Goal: Task Accomplishment & Management: Manage account settings

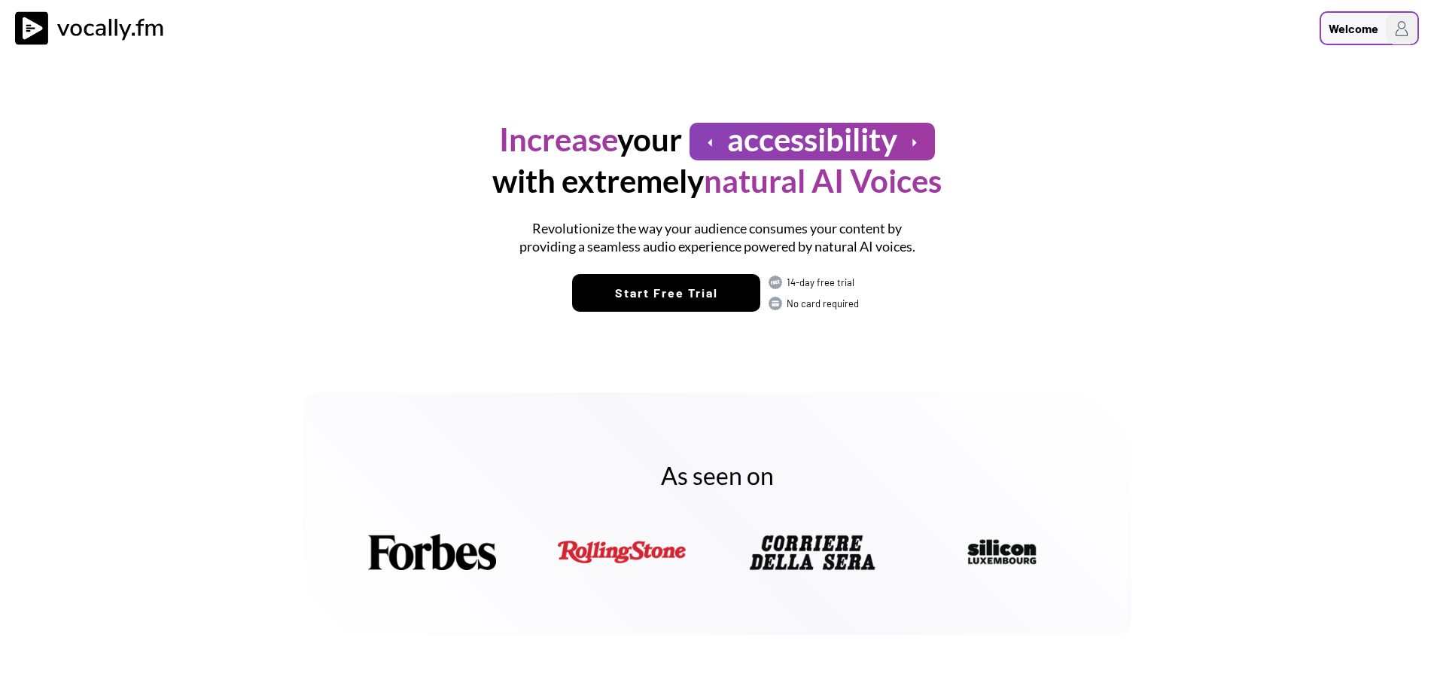
click at [1341, 32] on div "Welcome" at bounding box center [1353, 29] width 50 height 18
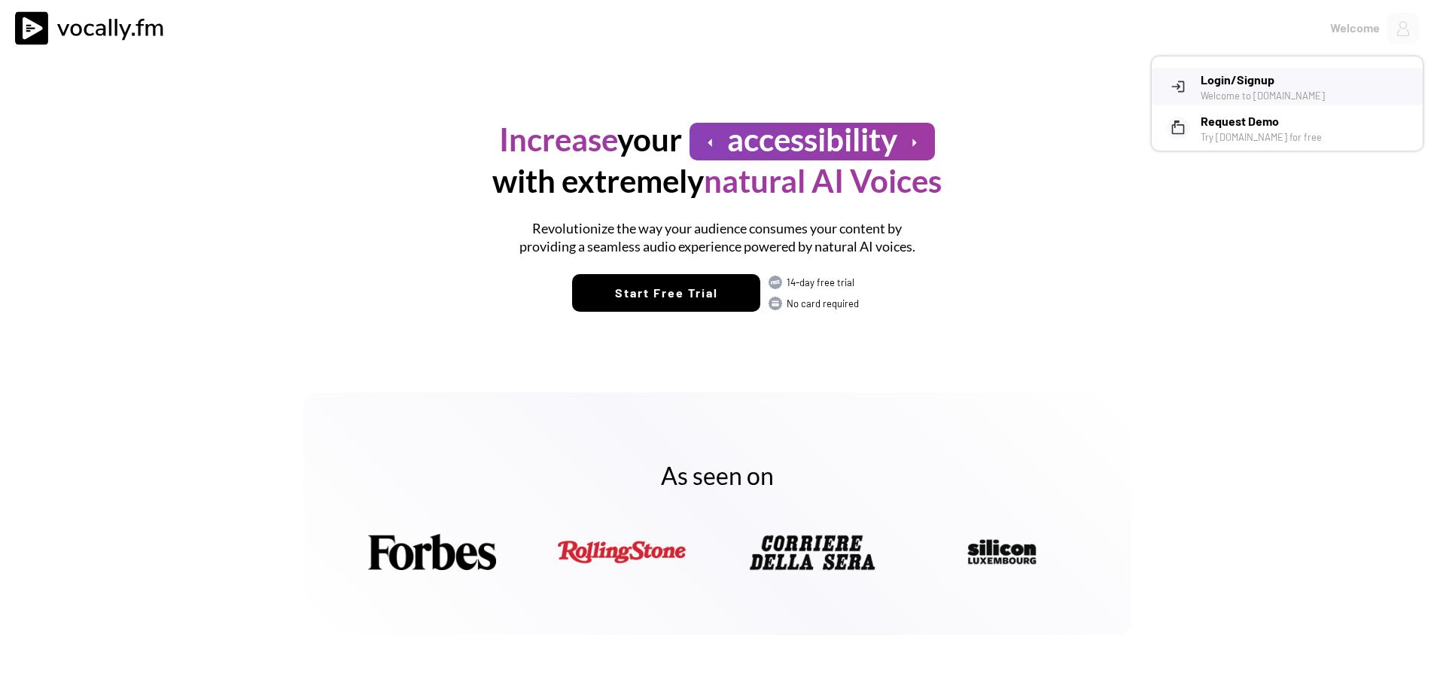
click at [1237, 81] on h3 "Login/Signup" at bounding box center [1306, 80] width 211 height 18
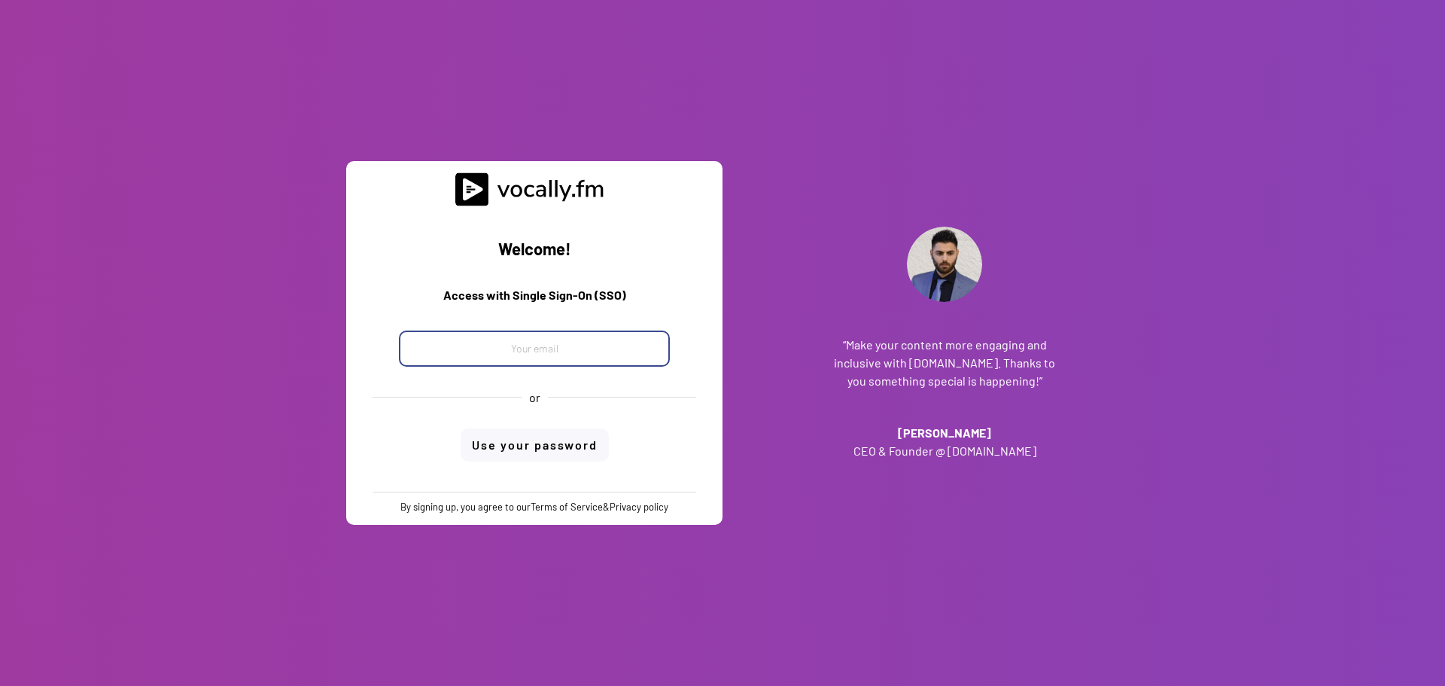
click at [521, 353] on input "email" at bounding box center [534, 348] width 271 height 36
click at [443, 346] on input "email" at bounding box center [534, 348] width 271 height 36
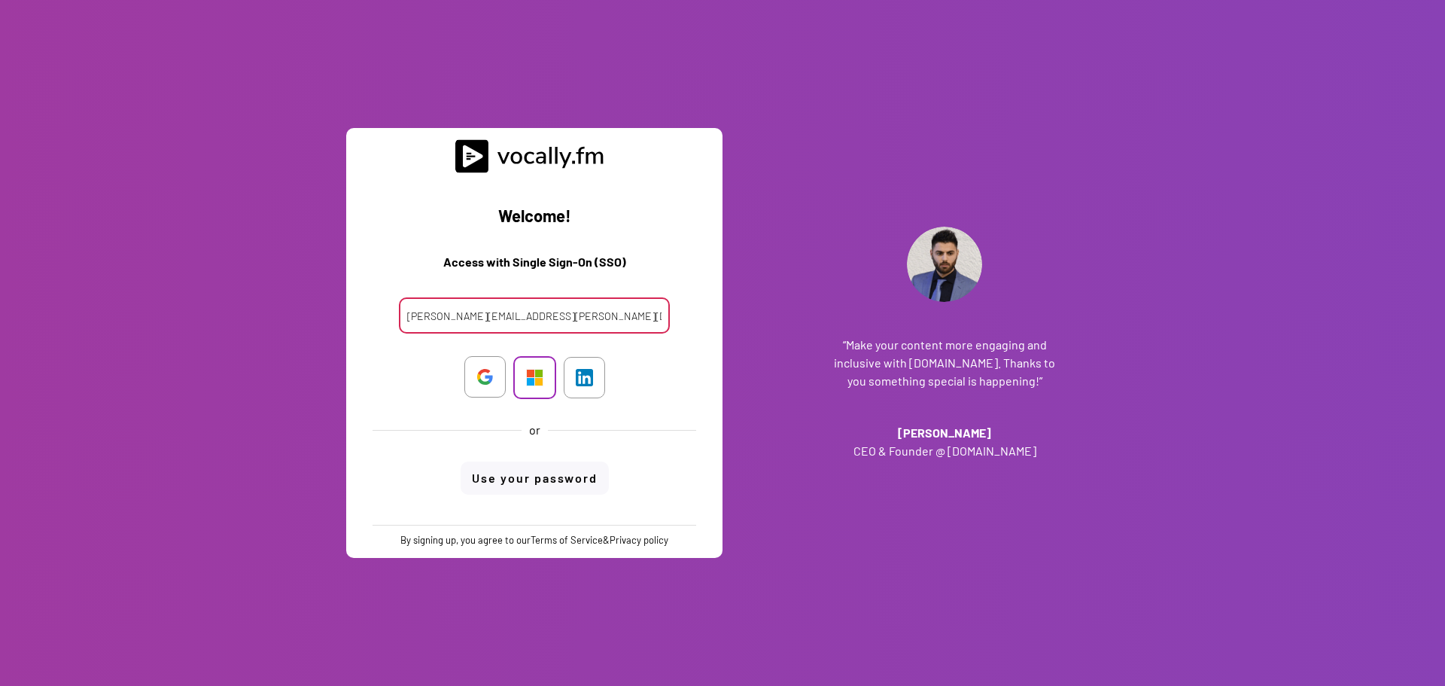
type input "[PERSON_NAME][EMAIL_ADDRESS][PERSON_NAME][DOMAIN_NAME]"
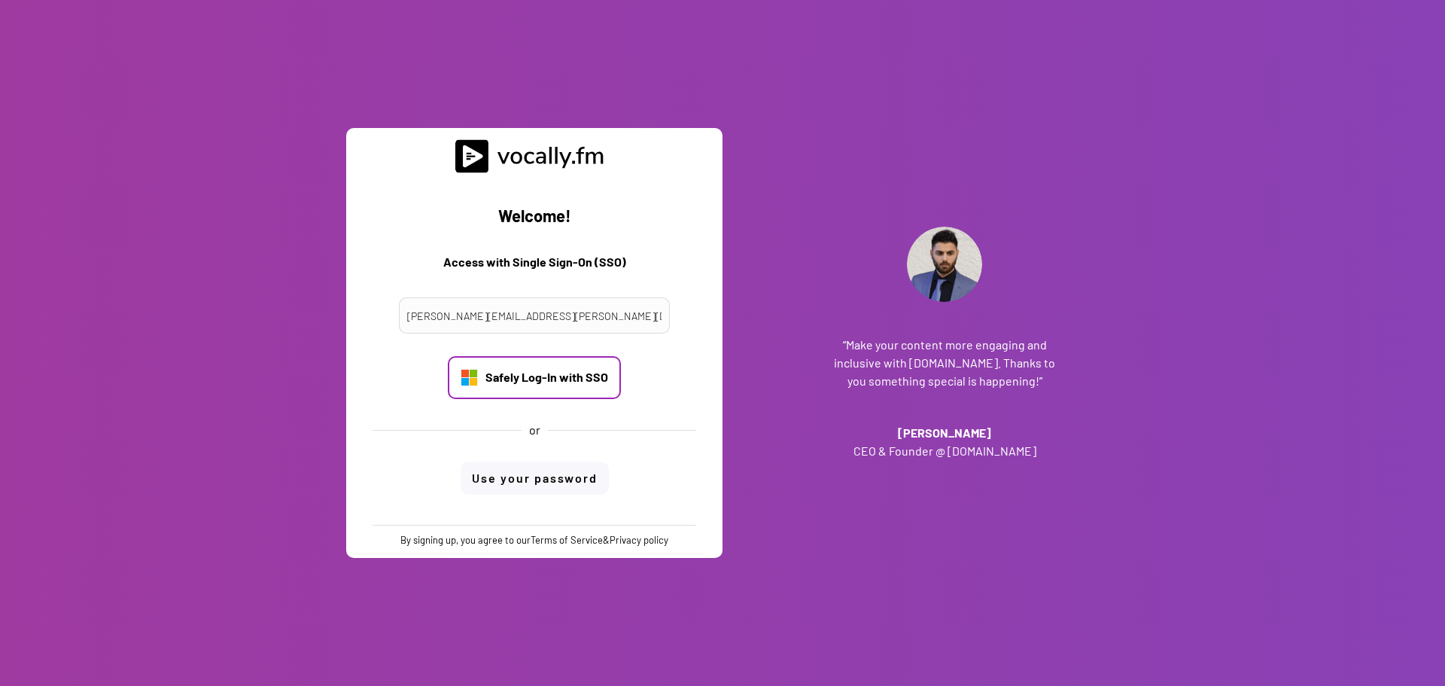
click at [531, 378] on div "Safely Log-In with SSO" at bounding box center [534, 377] width 173 height 43
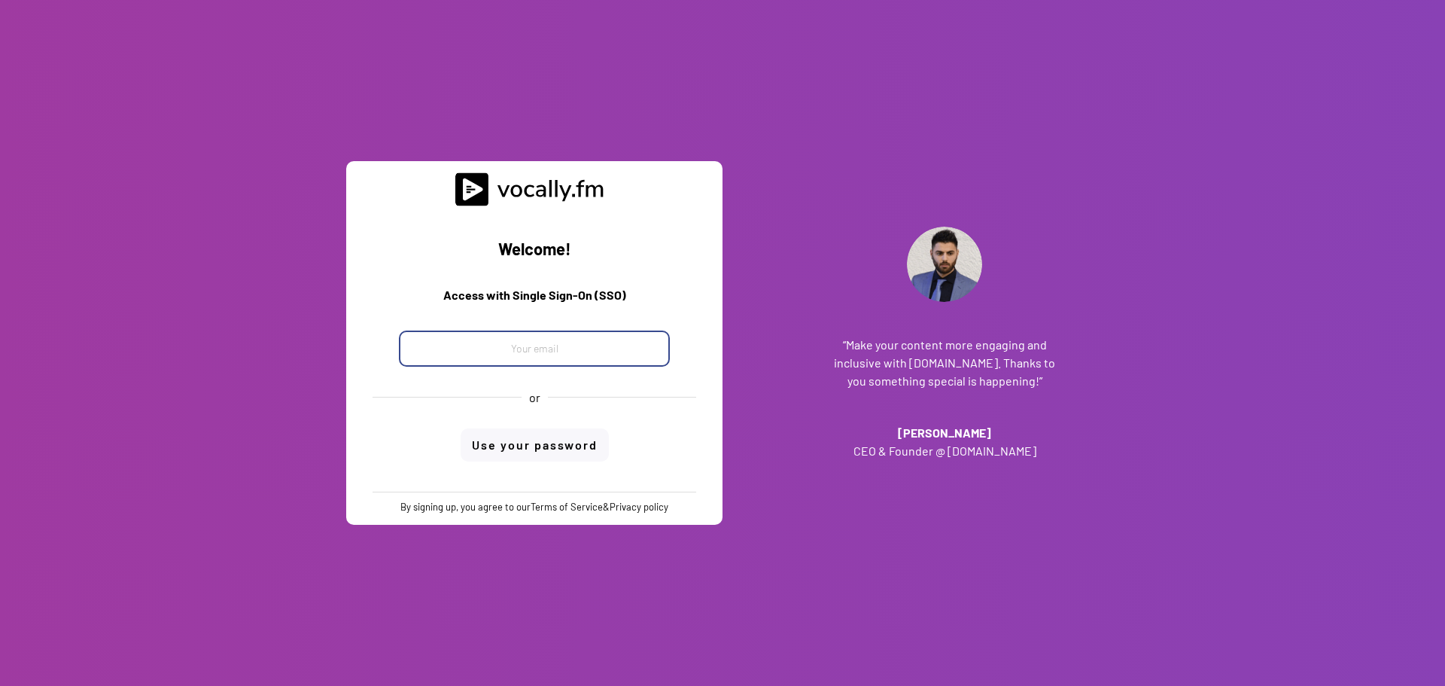
click at [577, 345] on input "email" at bounding box center [534, 348] width 271 height 36
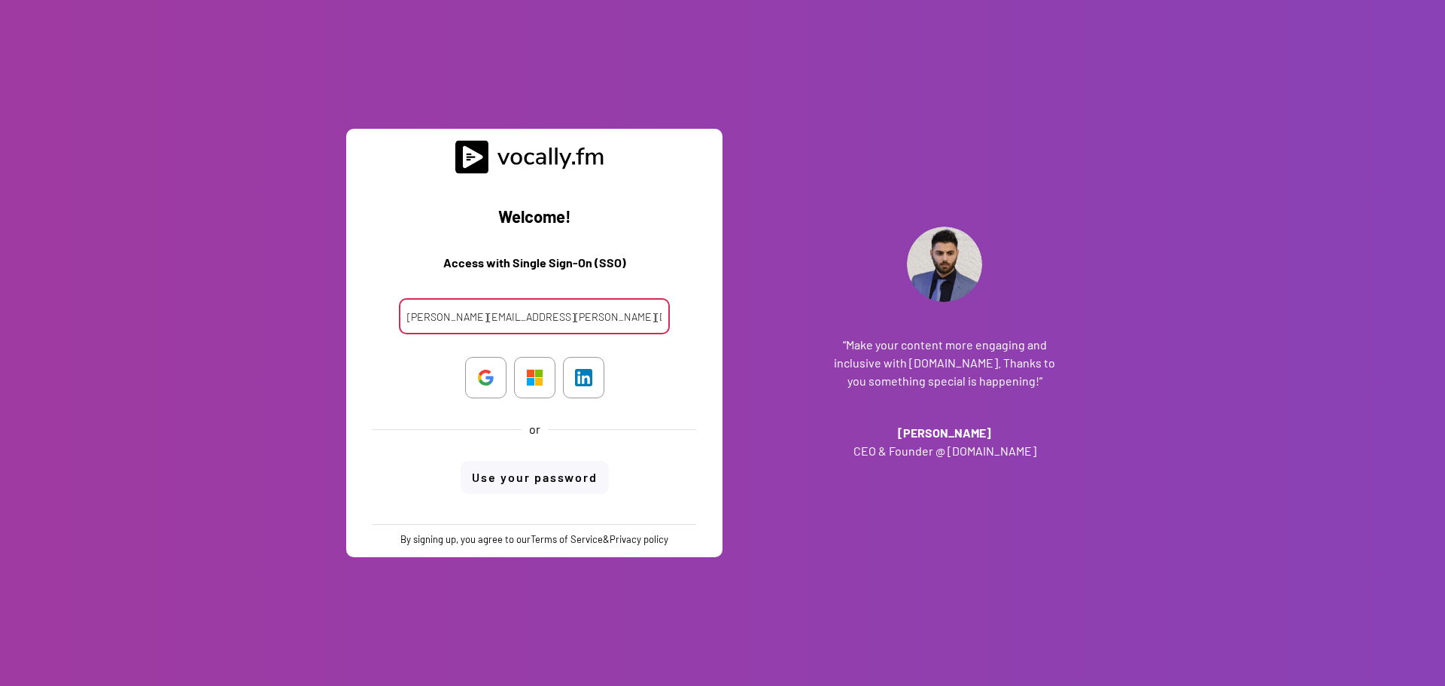
type input "maria.desiderio@external.eni.com"
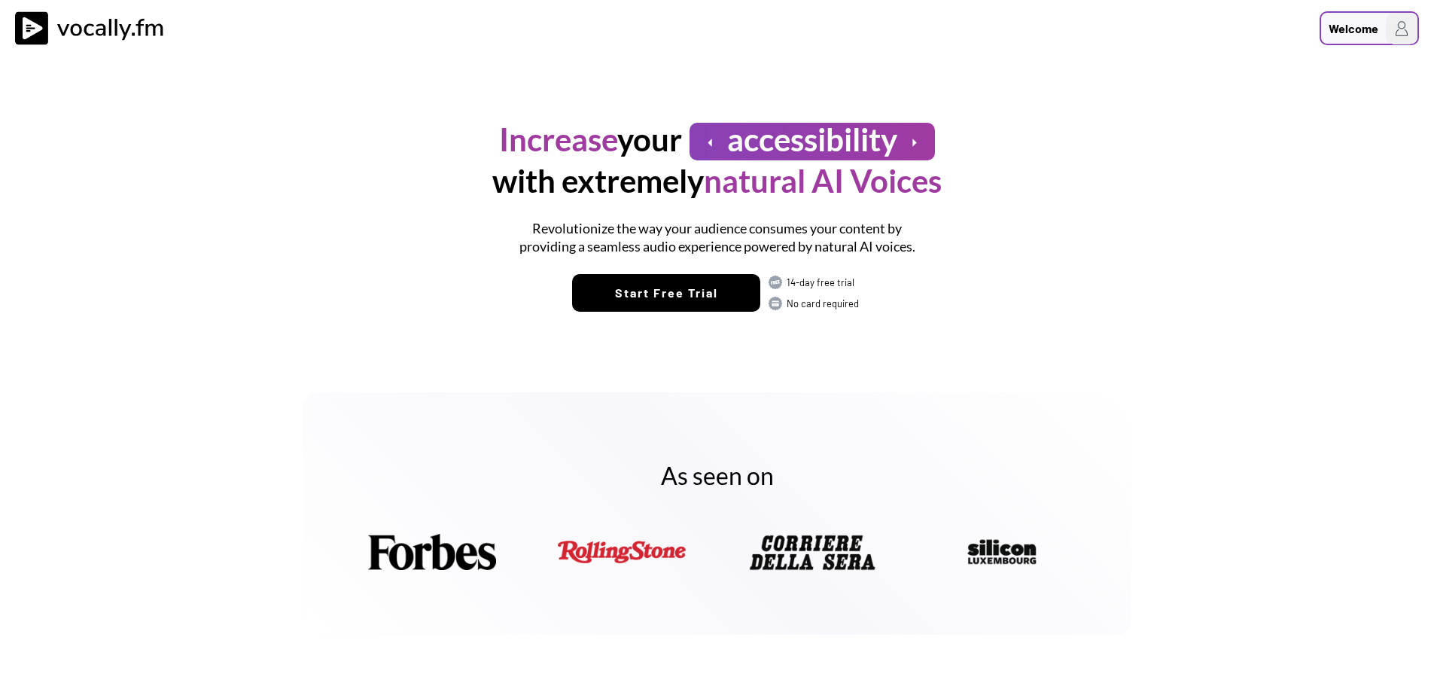
click at [1350, 32] on div "Welcome" at bounding box center [1353, 29] width 50 height 18
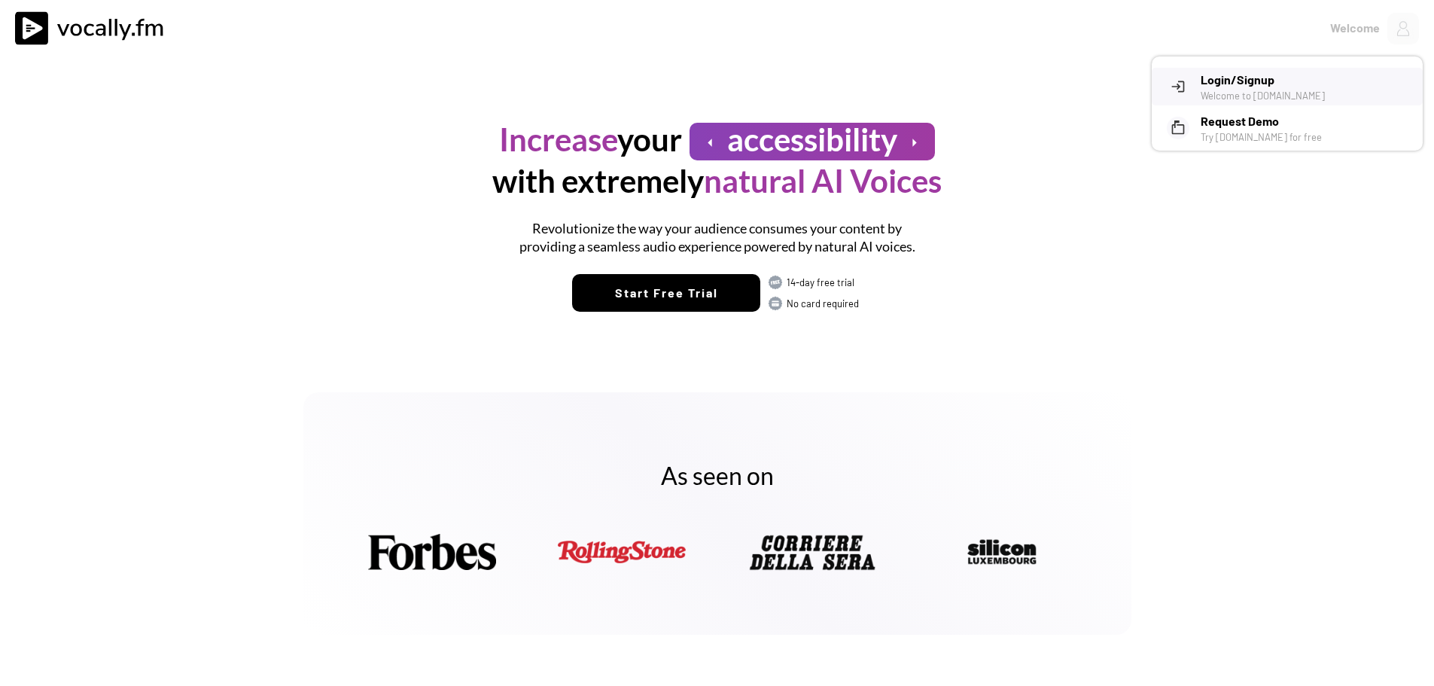
click at [1226, 82] on h3 "Login/Signup" at bounding box center [1306, 80] width 211 height 18
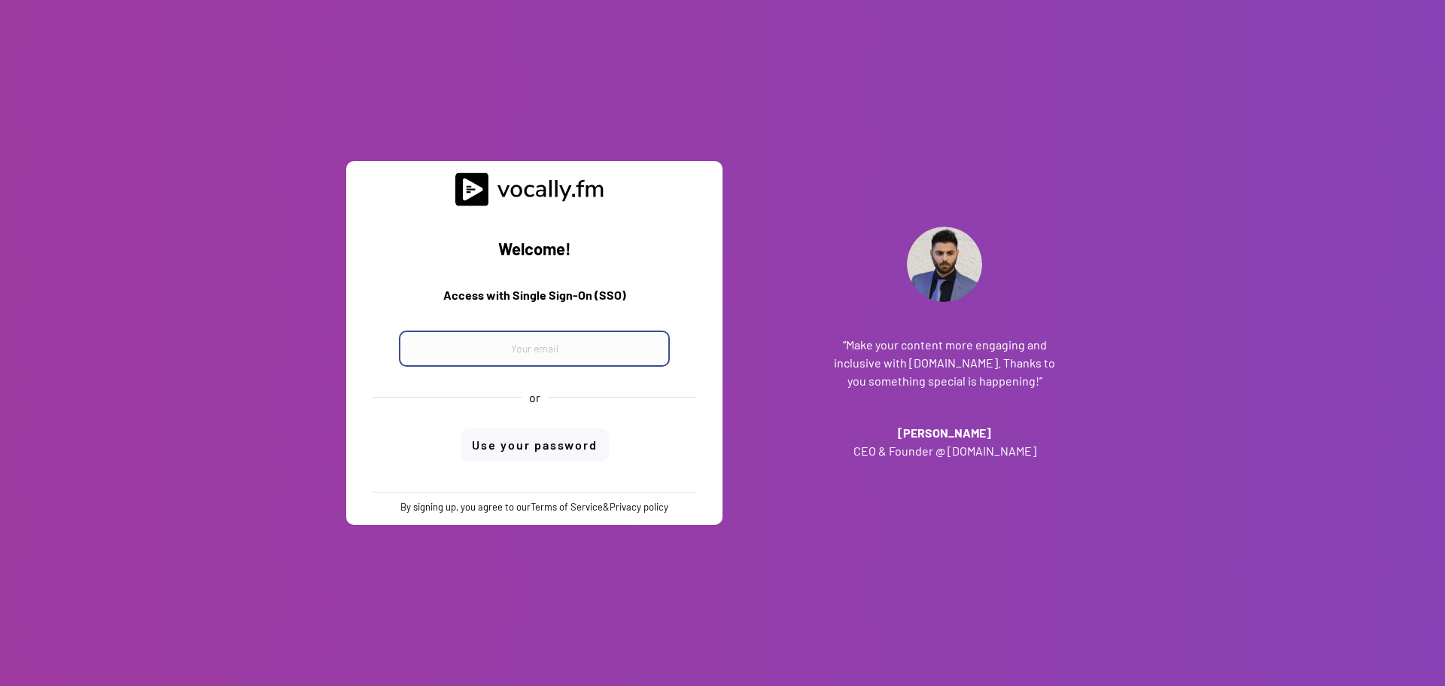
click at [530, 340] on input "email" at bounding box center [534, 348] width 271 height 36
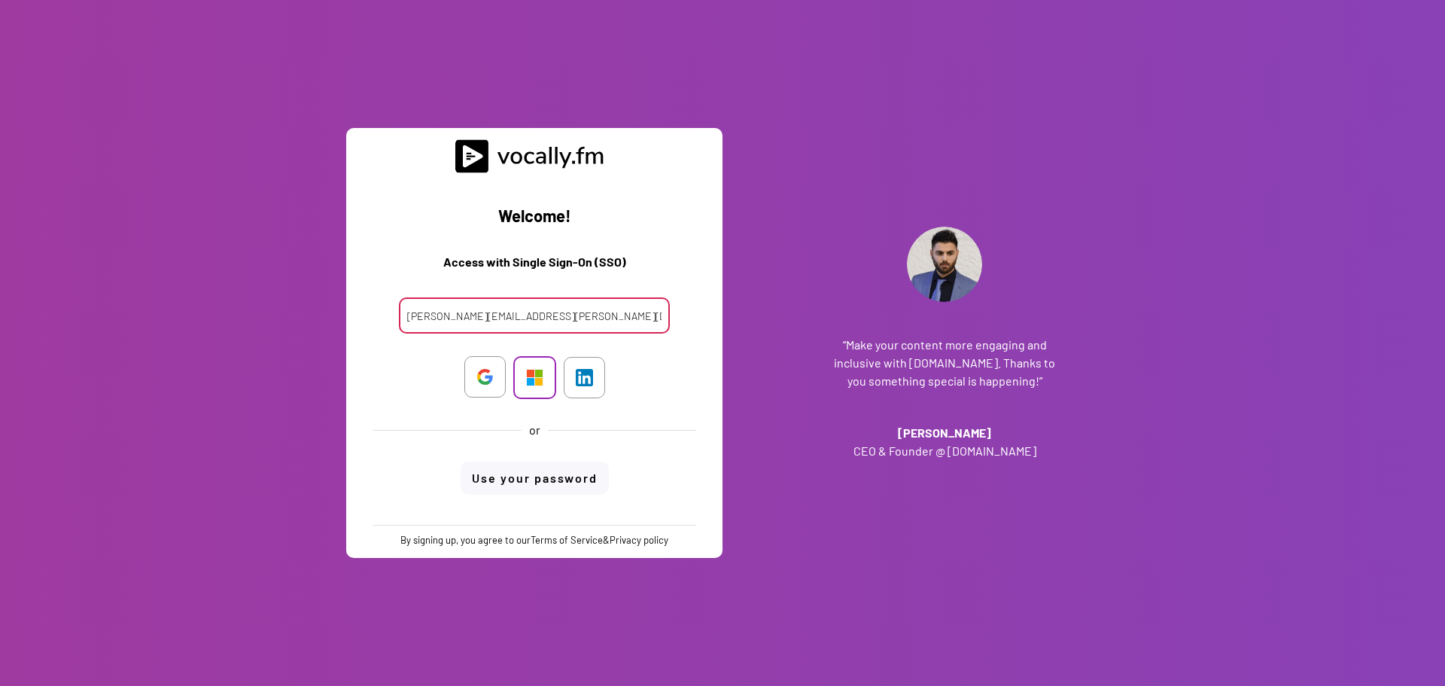
type input "[PERSON_NAME][EMAIL_ADDRESS][PERSON_NAME][DOMAIN_NAME]"
click at [543, 380] on div at bounding box center [534, 377] width 43 height 43
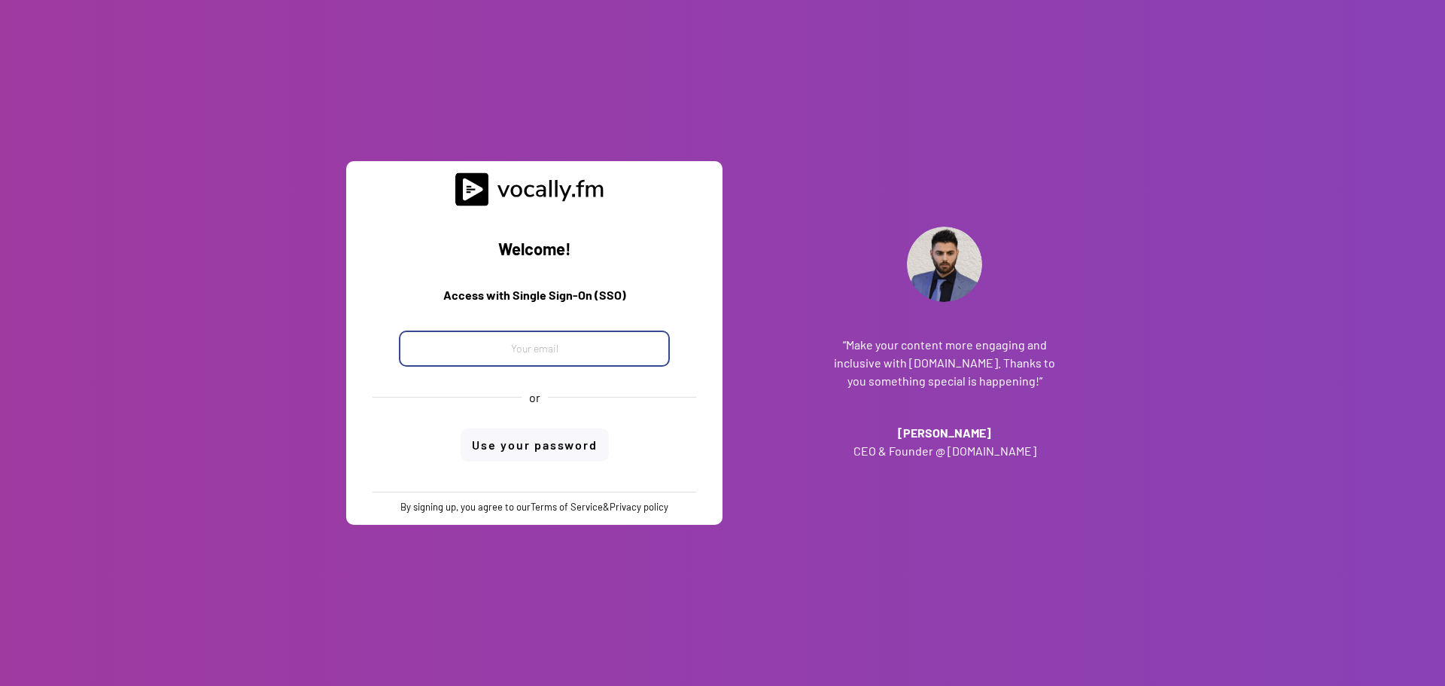
click at [573, 348] on input "email" at bounding box center [534, 348] width 271 height 36
